Goal: Information Seeking & Learning: Find specific fact

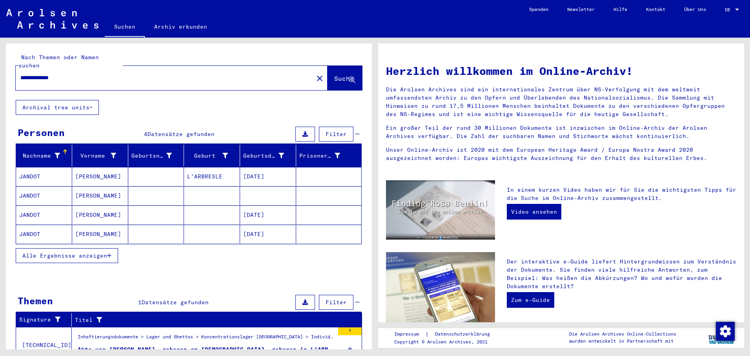
click at [264, 167] on mat-cell "[DATE]" at bounding box center [268, 176] width 56 height 19
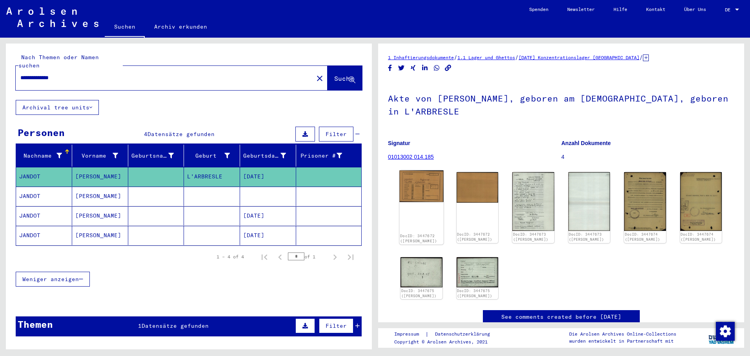
click at [423, 182] on img at bounding box center [421, 187] width 44 height 32
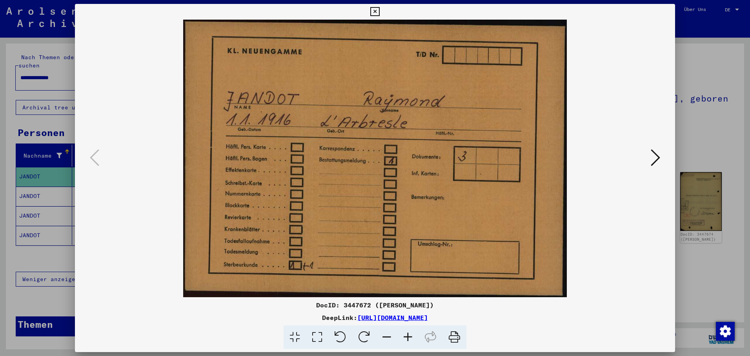
click at [651, 158] on icon at bounding box center [655, 157] width 9 height 19
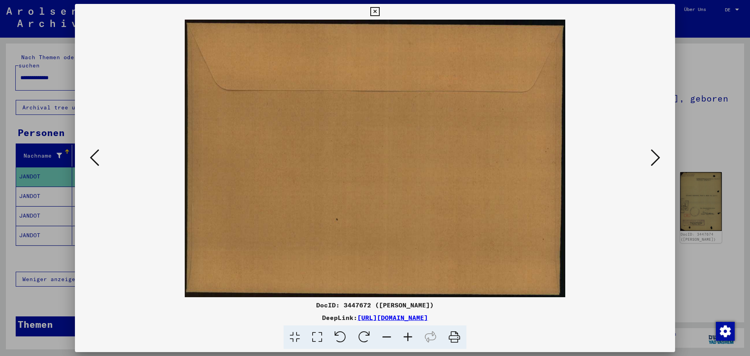
click at [652, 156] on icon at bounding box center [655, 157] width 9 height 19
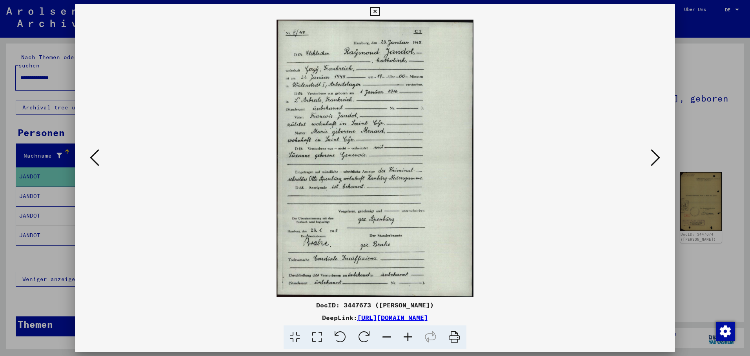
click at [659, 155] on icon at bounding box center [655, 157] width 9 height 19
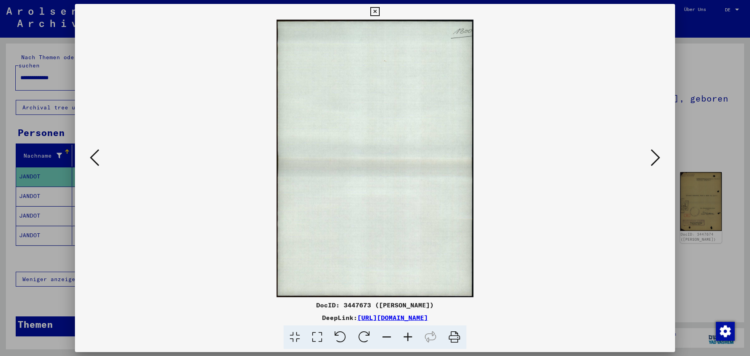
click at [659, 155] on icon at bounding box center [655, 157] width 9 height 19
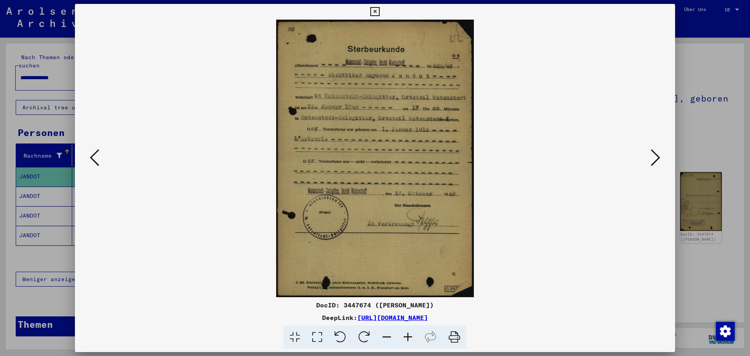
click at [659, 157] on icon at bounding box center [655, 157] width 9 height 19
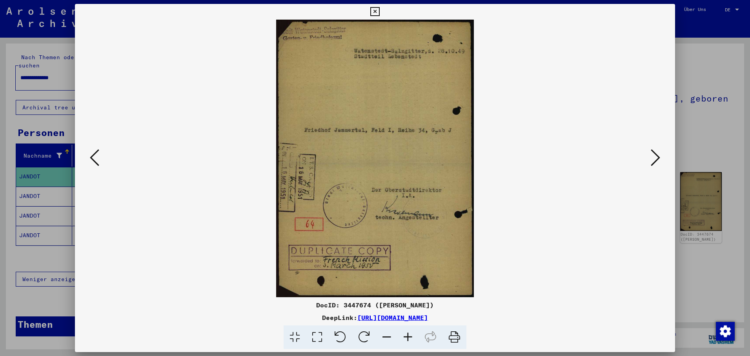
click at [655, 157] on icon at bounding box center [655, 157] width 9 height 19
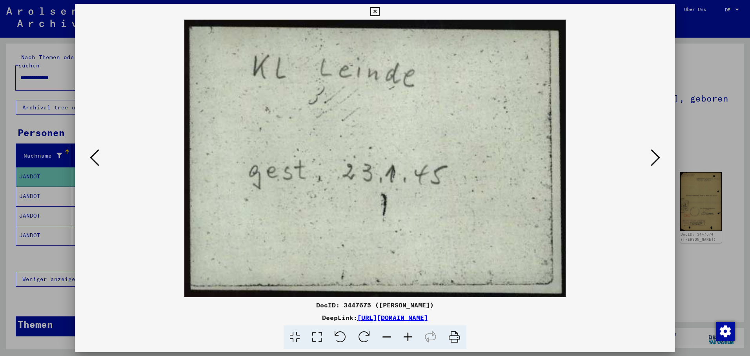
click at [655, 153] on icon at bounding box center [655, 157] width 9 height 19
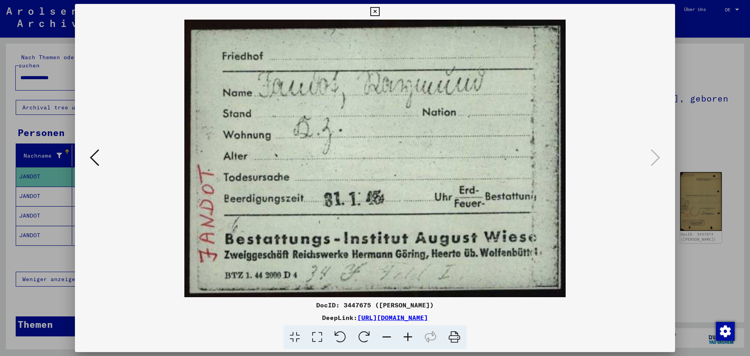
click at [379, 10] on icon at bounding box center [374, 11] width 9 height 9
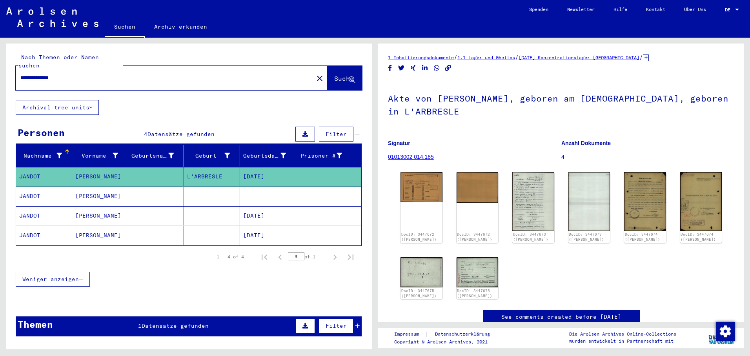
drag, startPoint x: 239, startPoint y: 184, endPoint x: 240, endPoint y: 188, distance: 4.2
click at [240, 187] on mat-cell at bounding box center [268, 196] width 56 height 19
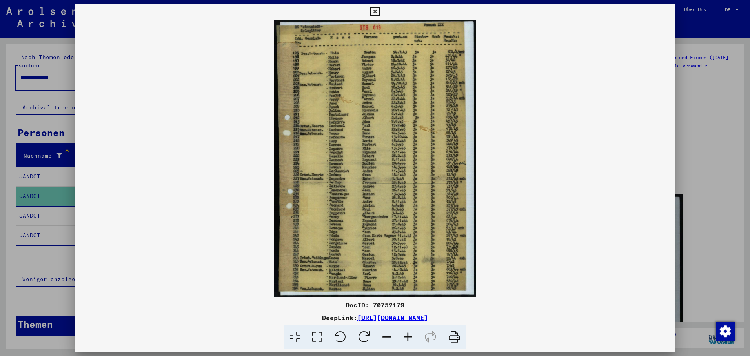
click at [40, 212] on div at bounding box center [375, 178] width 750 height 356
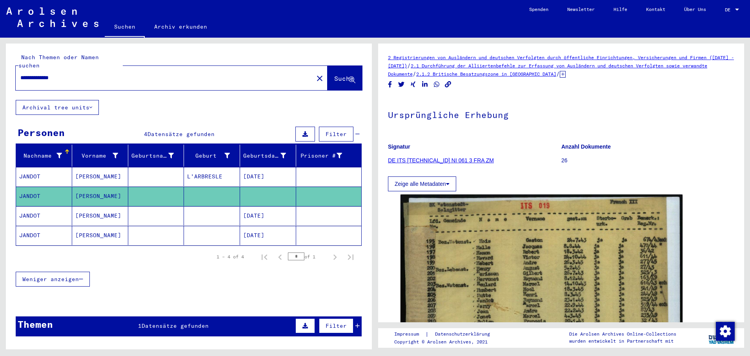
click at [86, 213] on mat-cell "[PERSON_NAME]" at bounding box center [100, 215] width 56 height 19
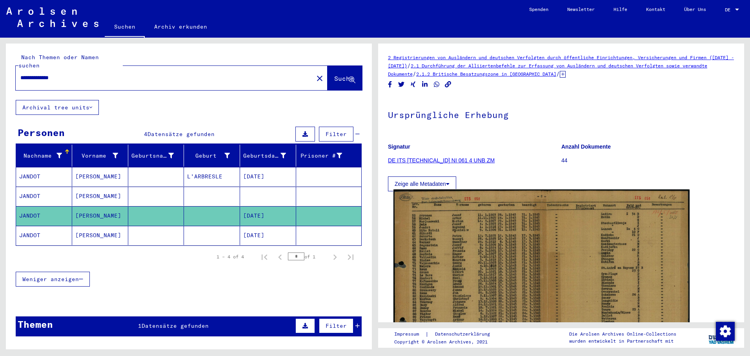
click at [478, 242] on img at bounding box center [541, 292] width 296 height 206
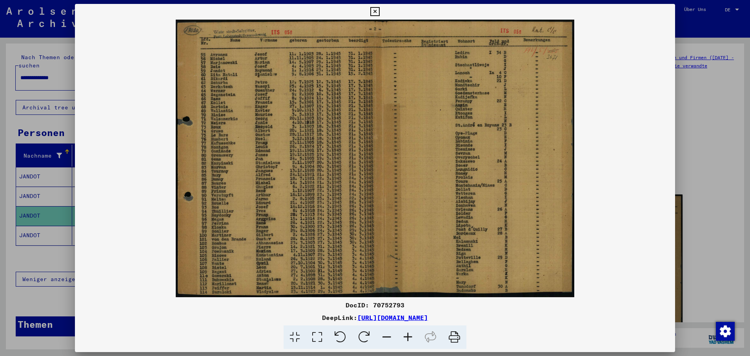
click at [41, 228] on div at bounding box center [375, 178] width 750 height 356
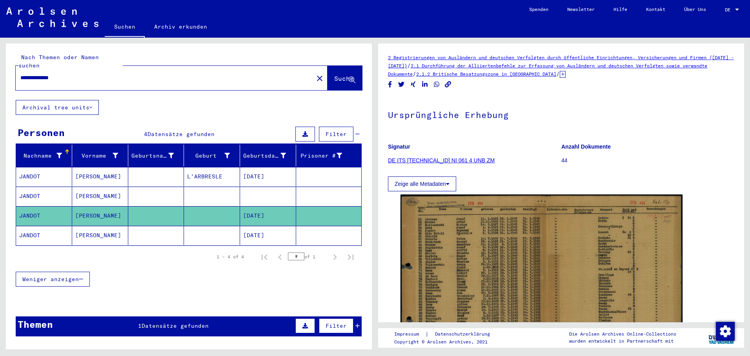
click at [42, 228] on mat-cell "JANDOT" at bounding box center [44, 235] width 56 height 19
